Goal: Task Accomplishment & Management: Complete application form

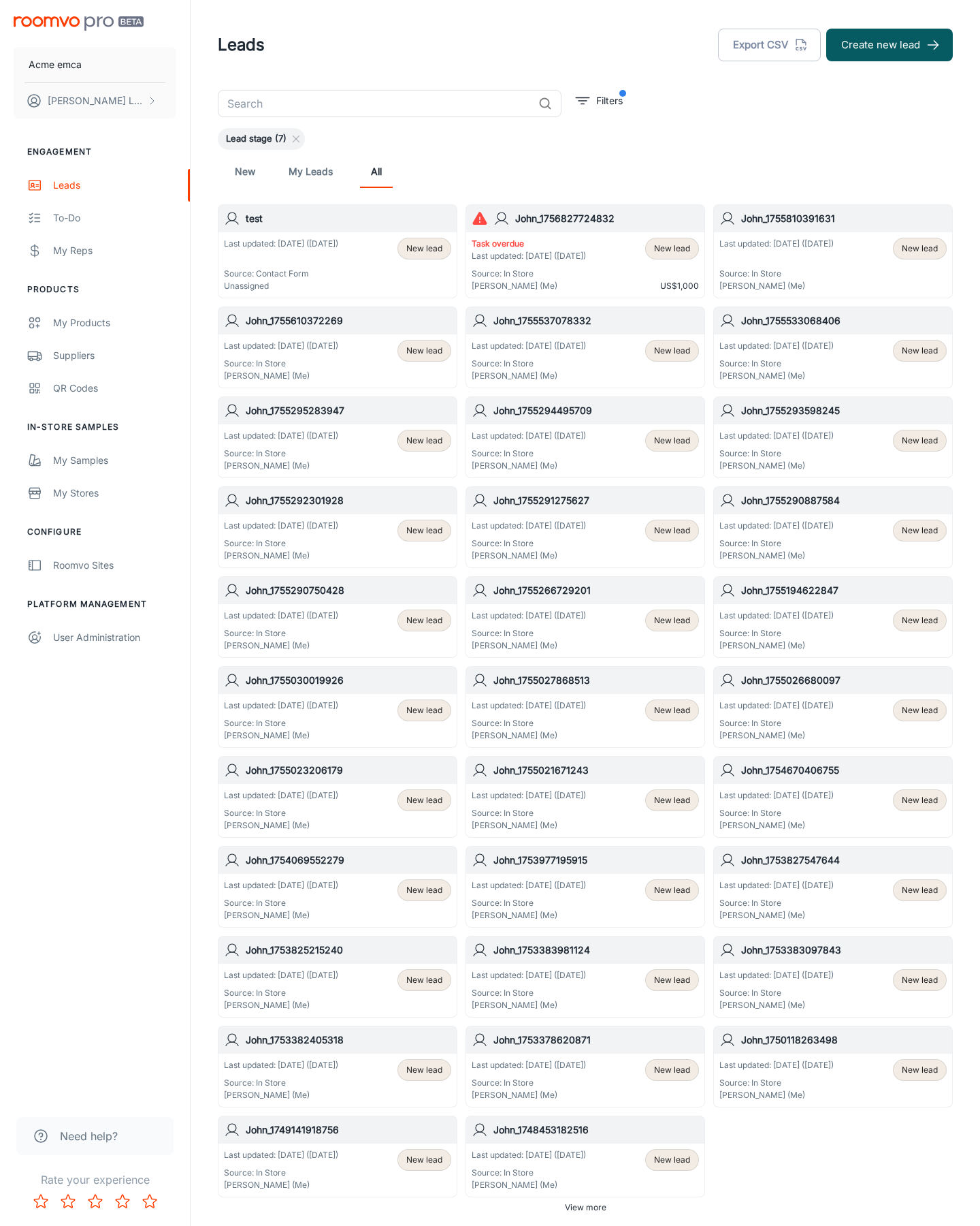
click at [889, 45] on button "Create new lead" at bounding box center [889, 45] width 126 height 33
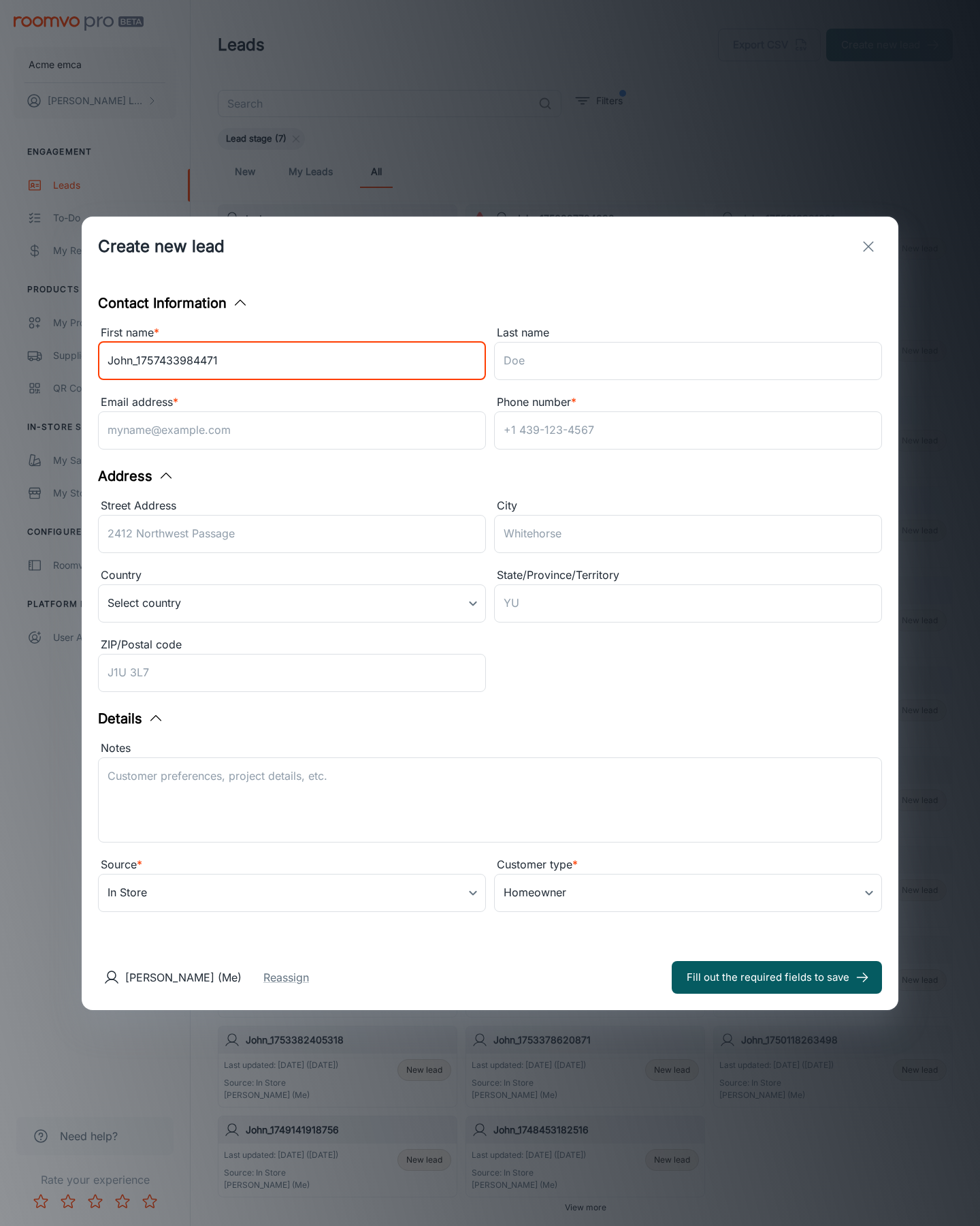
type input "John_1757433984471"
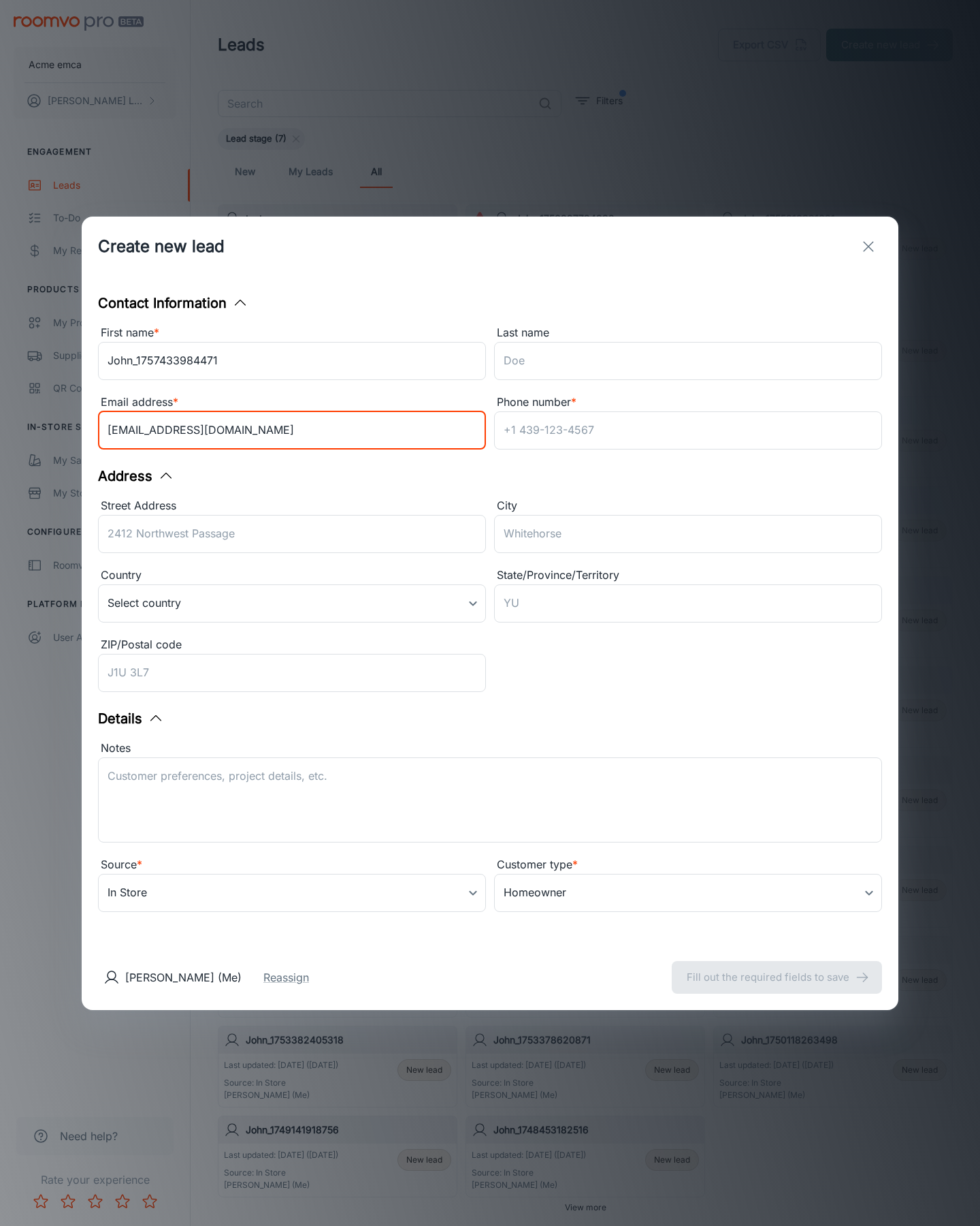
type input "[EMAIL_ADDRESS][DOMAIN_NAME]"
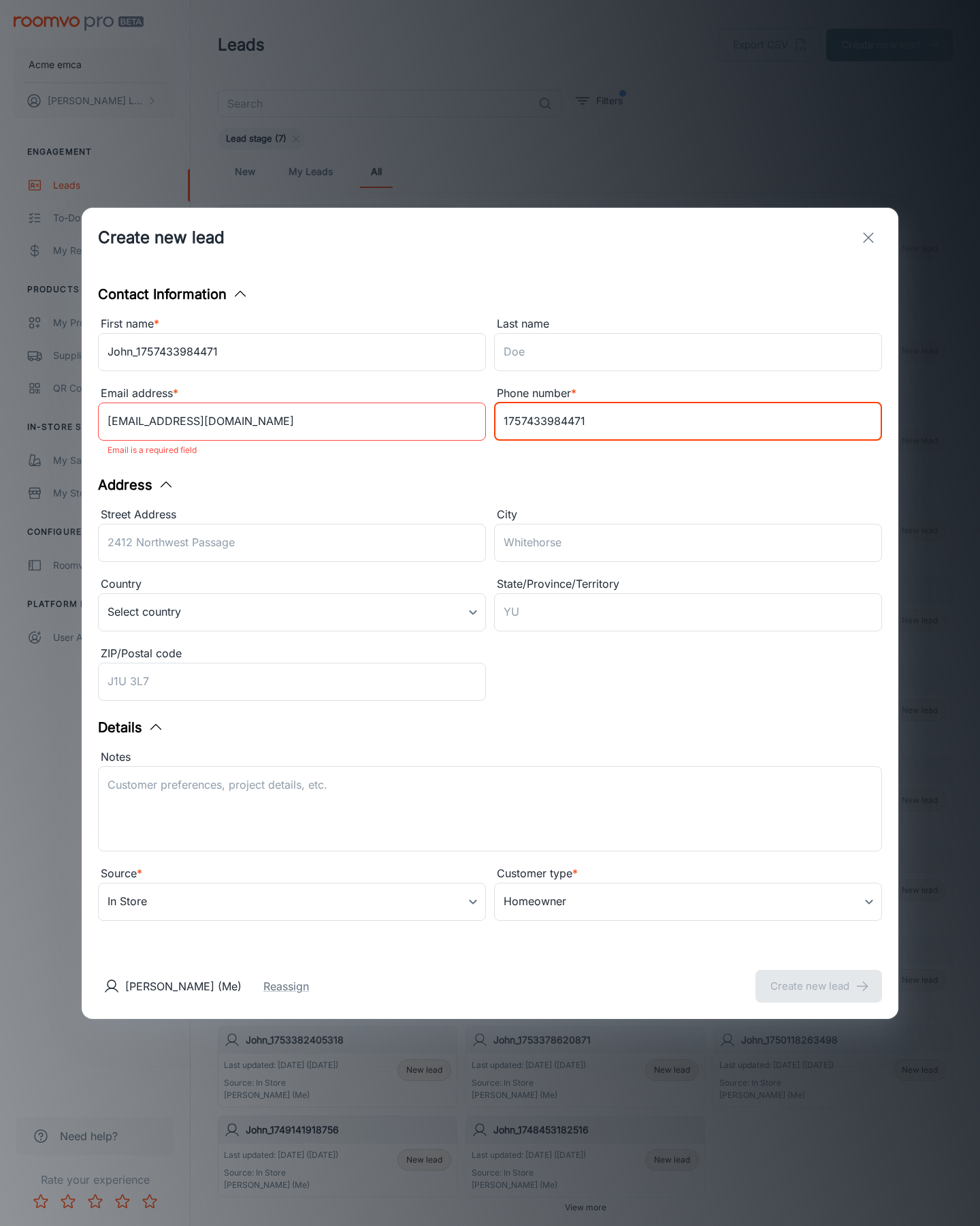
type input "1757433984471"
click at [819, 976] on button "Create new lead" at bounding box center [819, 985] width 126 height 33
